Goal: Complete application form: Complete application form

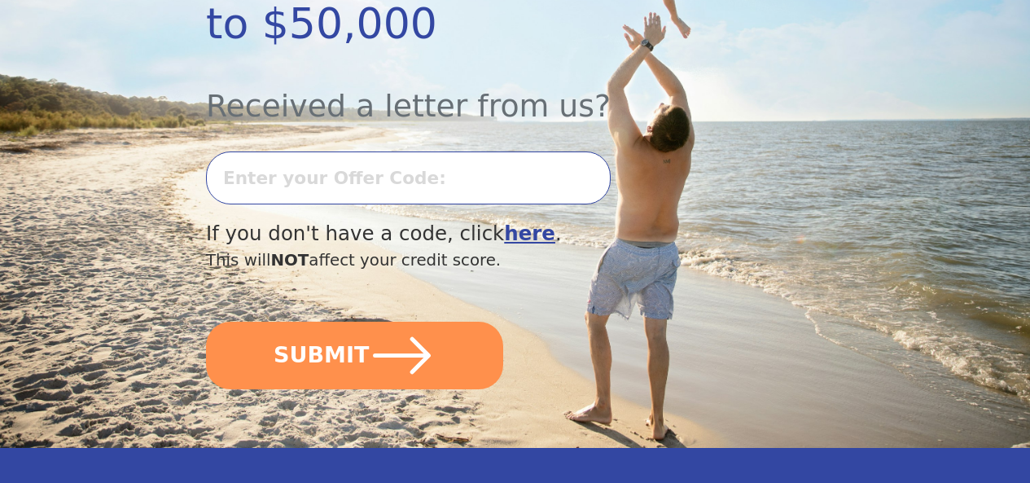
scroll to position [472, 0]
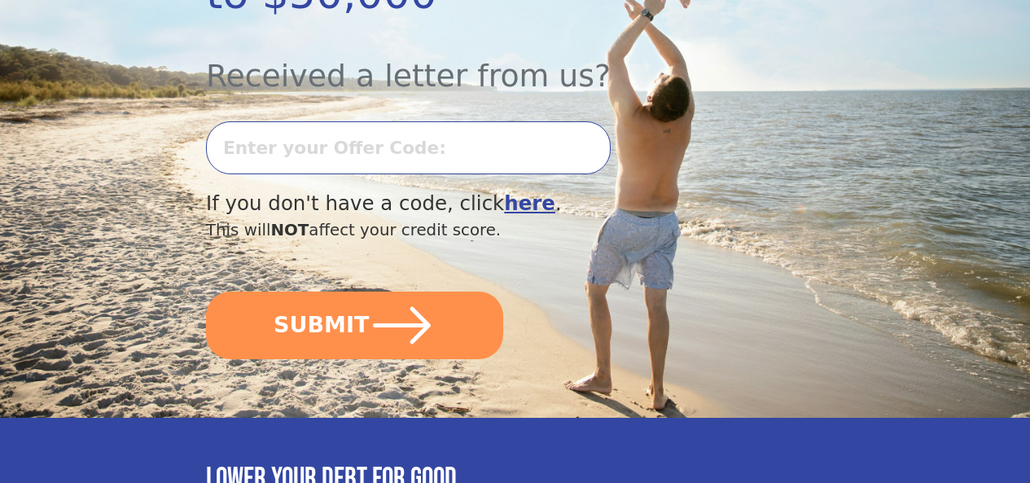
click at [309, 158] on input "text" at bounding box center [408, 147] width 405 height 53
click at [435, 155] on input "T0728L66263" at bounding box center [408, 147] width 405 height 53
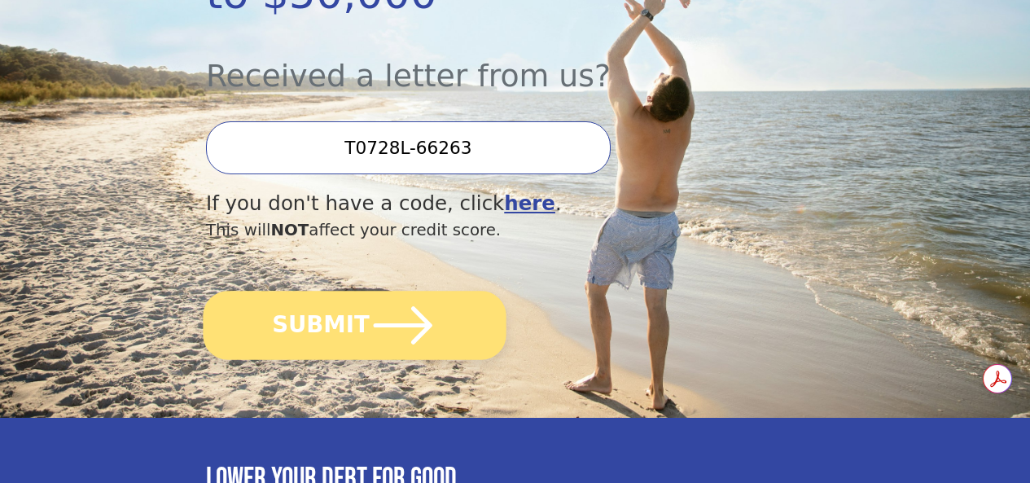
type input "T0728L-66263"
click at [399, 322] on icon "submit" at bounding box center [404, 326] width 68 height 68
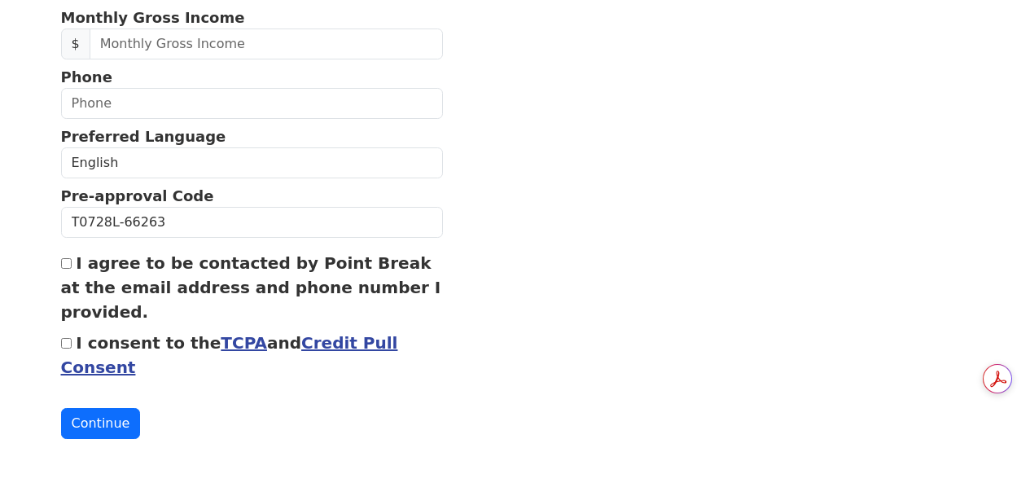
scroll to position [746, 0]
click at [61, 349] on input "I consent to the TCPA and Credit Pull Consent" at bounding box center [66, 343] width 11 height 11
checkbox input "true"
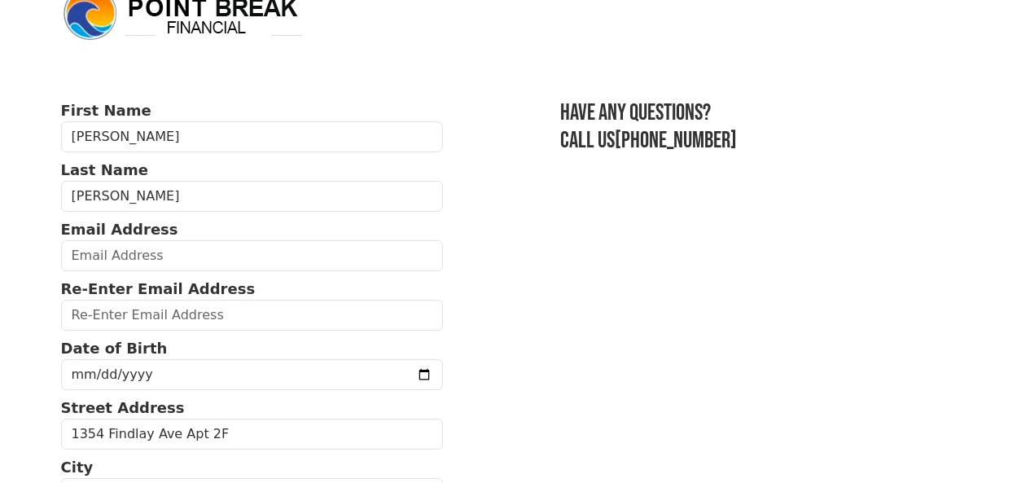
scroll to position [0, 0]
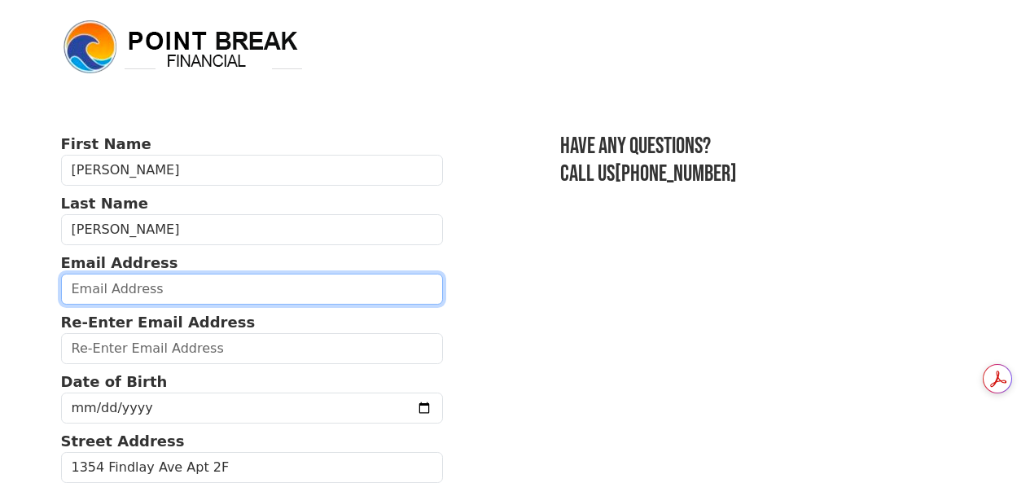
click at [87, 302] on input "email" at bounding box center [252, 289] width 383 height 31
type input "J"
drag, startPoint x: 281, startPoint y: 298, endPoint x: 186, endPoint y: 306, distance: 94.8
click at [186, 305] on input "[EMAIL_ADDRESS][DOMAIN_NAME]" at bounding box center [252, 289] width 383 height 31
type input "[EMAIL_ADDRESS]"
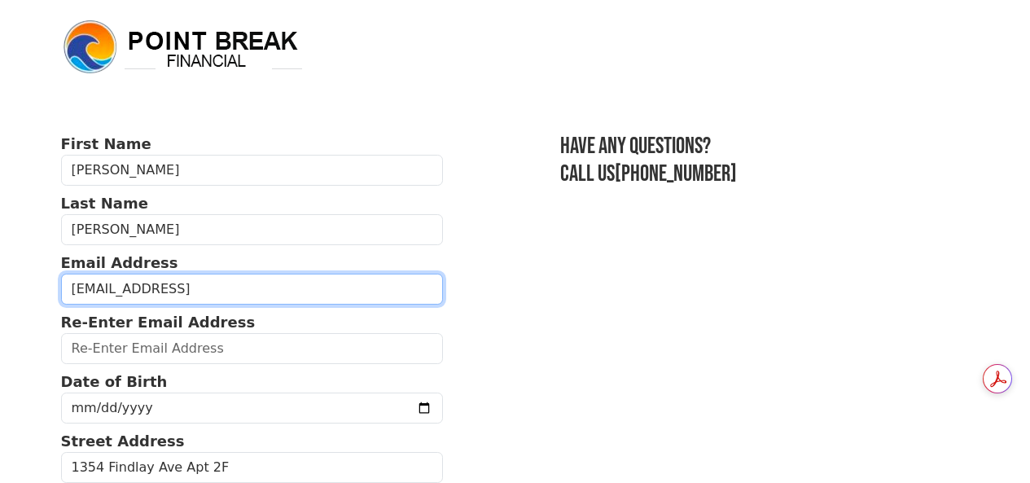
drag, startPoint x: 280, startPoint y: 298, endPoint x: 0, endPoint y: 340, distance: 283.2
click at [0, 340] on body "First Name [PERSON_NAME] Last Name [PERSON_NAME] Email Address [EMAIL_ADDRESS] …" at bounding box center [515, 241] width 1030 height 483
drag, startPoint x: 290, startPoint y: 295, endPoint x: 66, endPoint y: 305, distance: 224.2
click at [66, 305] on input "[EMAIL_ADDRESS][DOMAIN_NAME]" at bounding box center [252, 289] width 383 height 31
type input "josemanuelcaraballo16@gmail.com"
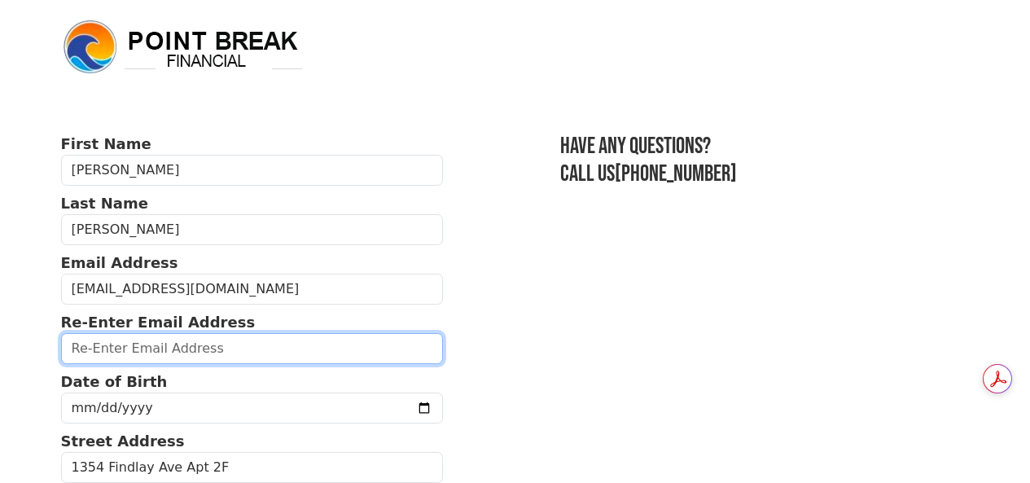
click at [94, 351] on input "email" at bounding box center [252, 348] width 383 height 31
paste input "josemanuelcaraballo16@gmail.com"
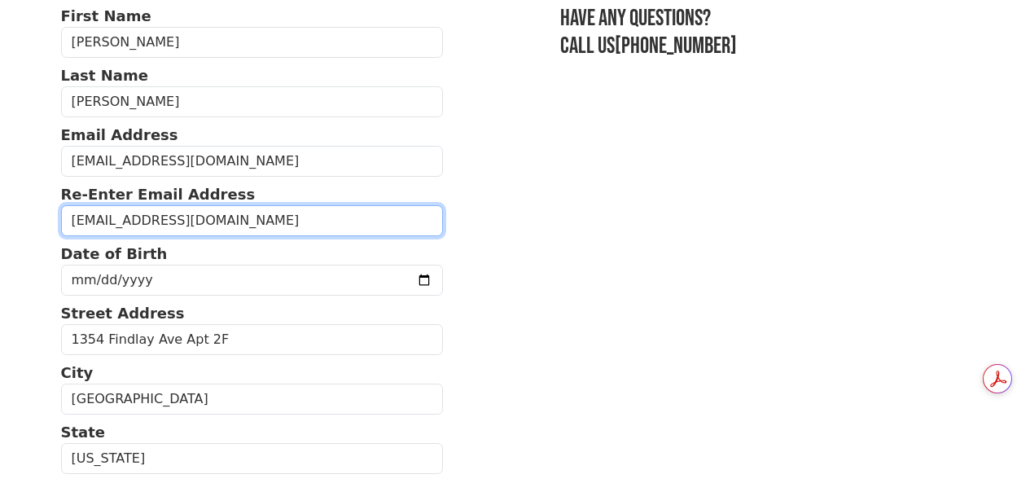
scroll to position [129, 0]
type input "josemanuelcaraballo16@gmail.com"
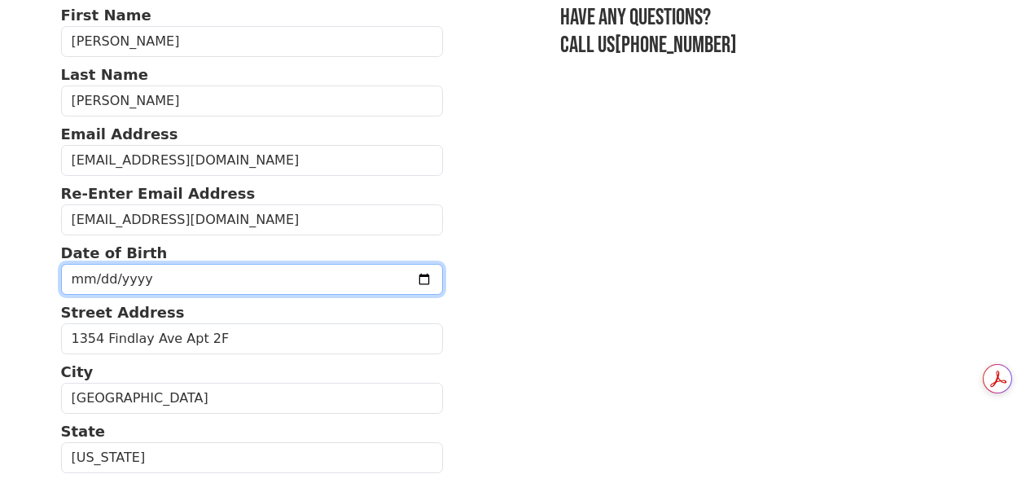
click at [71, 293] on input "date" at bounding box center [252, 279] width 383 height 31
type input "1967-11-26"
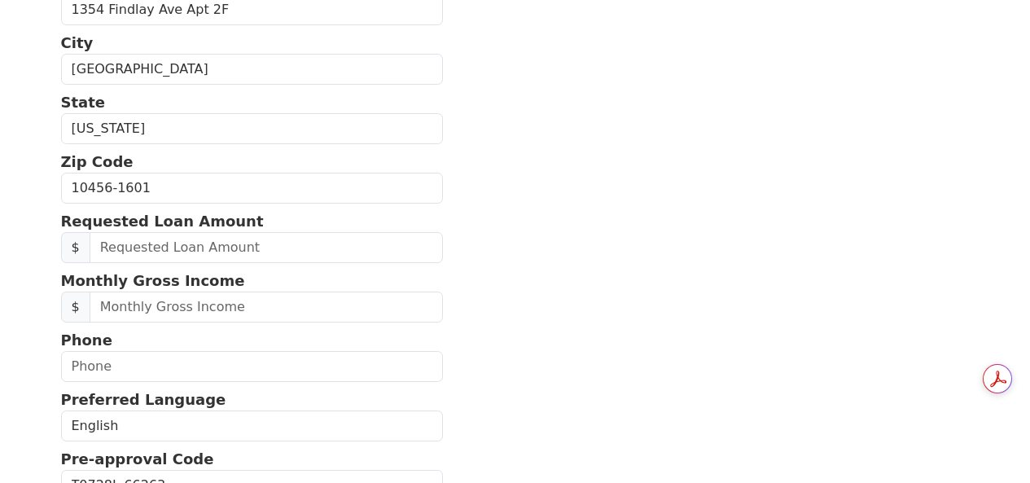
scroll to position [460, 0]
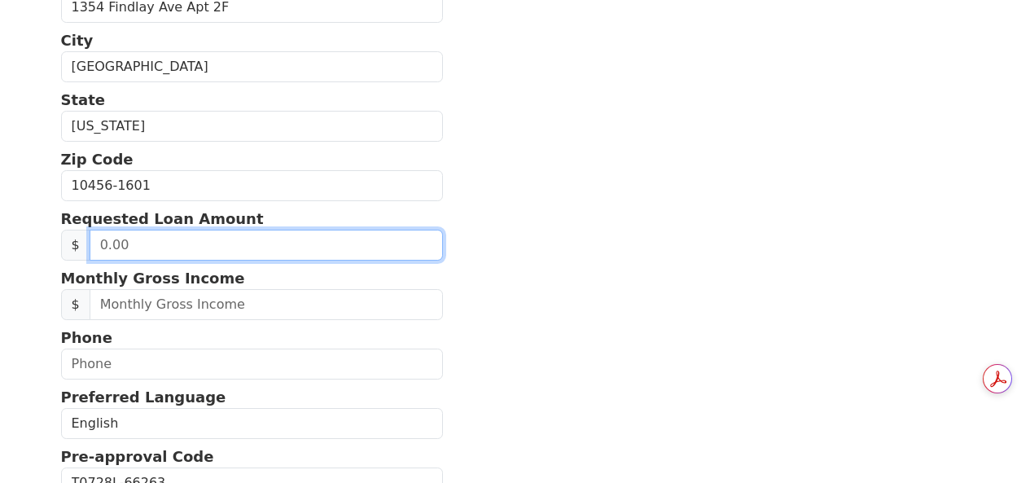
click at [112, 261] on input "text" at bounding box center [266, 245] width 353 height 31
drag, startPoint x: 125, startPoint y: 268, endPoint x: 29, endPoint y: 258, distance: 96.6
type input "25,000.00"
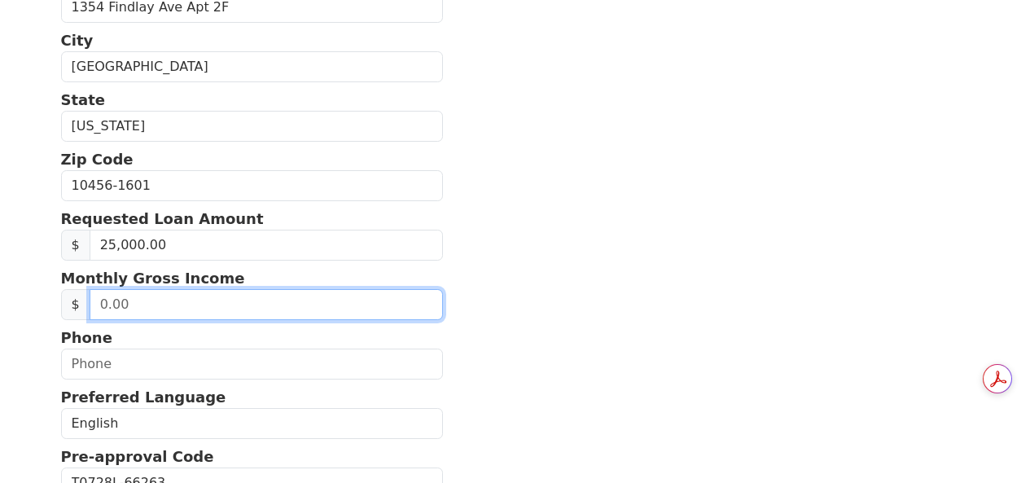
click at [127, 320] on input "text" at bounding box center [266, 304] width 353 height 31
type input "500.00"
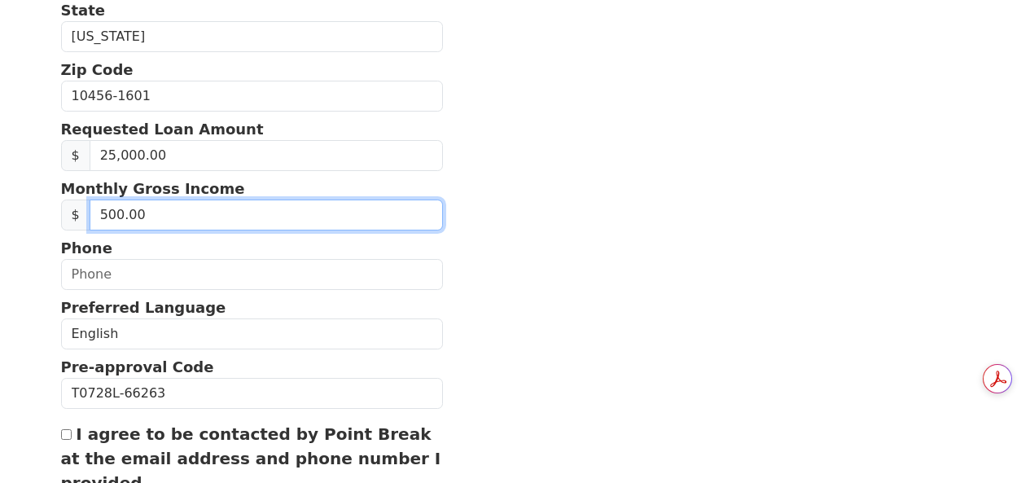
scroll to position [555, 0]
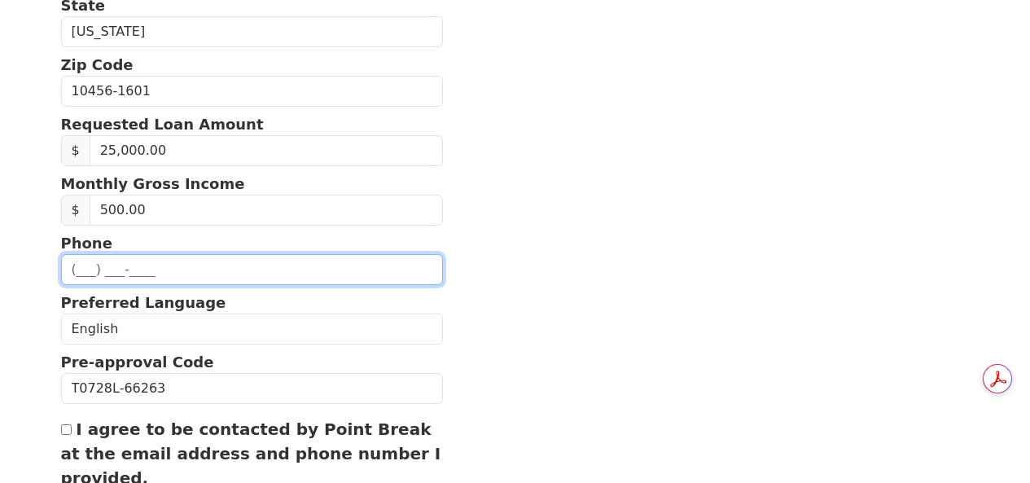
click at [79, 285] on input "text" at bounding box center [252, 269] width 383 height 31
type input "(347) 737-5509"
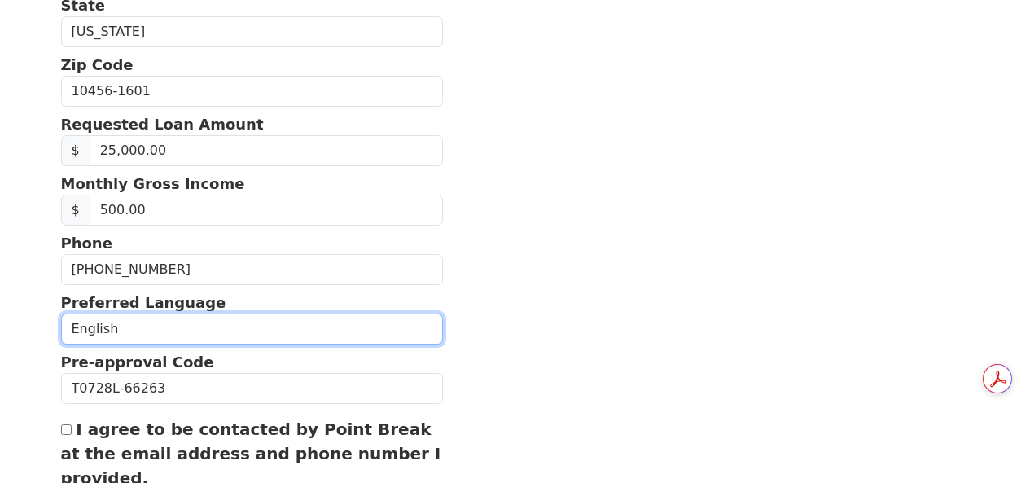
click at [92, 344] on select "English Spanish" at bounding box center [252, 329] width 383 height 31
select select "Spanish"
click at [61, 344] on select "English Spanish" at bounding box center [252, 329] width 383 height 31
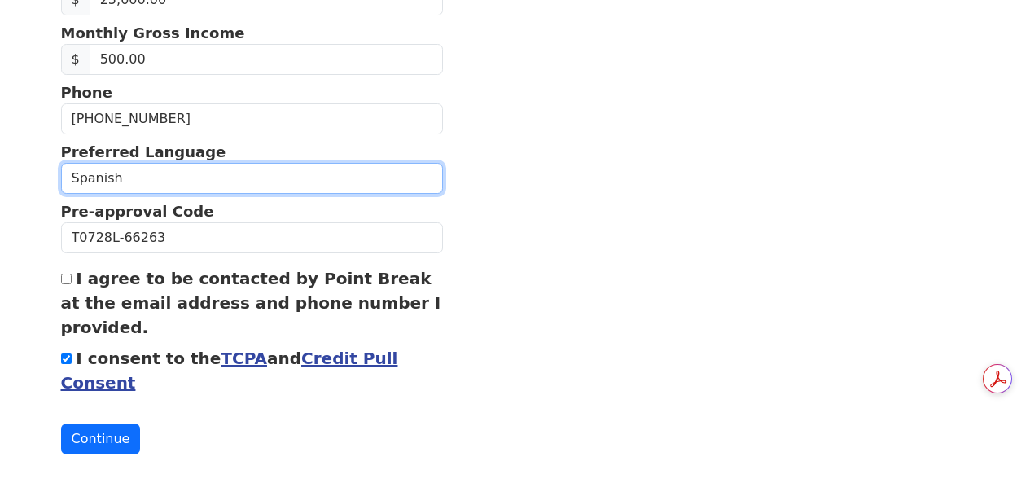
scroll to position [708, 0]
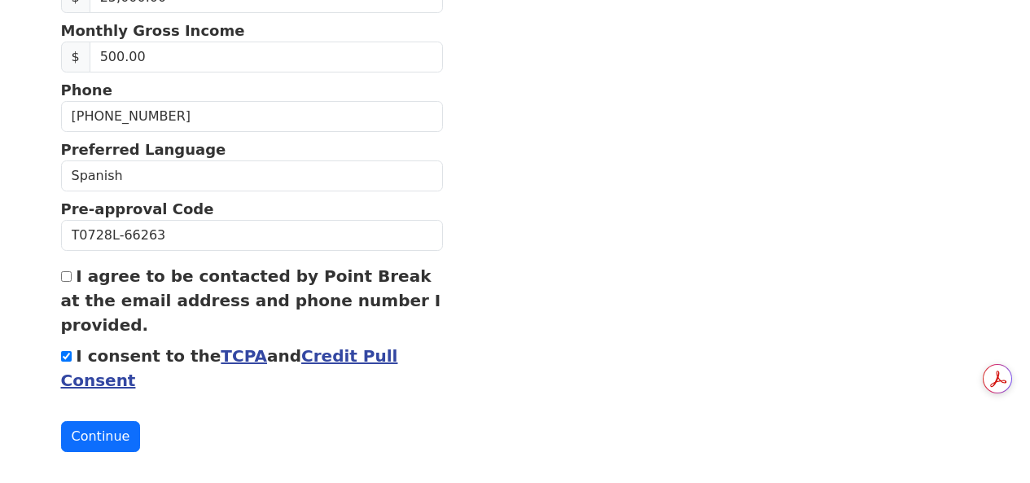
click at [68, 282] on input "I agree to be contacted by Point Break at the email address and phone number I …" at bounding box center [66, 276] width 11 height 11
checkbox input "true"
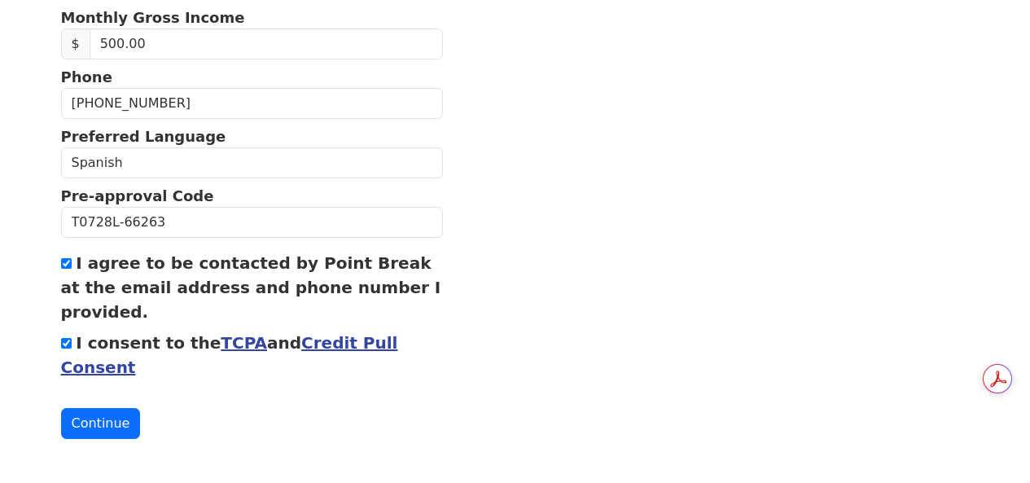
scroll to position [762, 0]
click at [106, 413] on button "Continue" at bounding box center [101, 423] width 80 height 31
